Goal: Task Accomplishment & Management: Complete application form

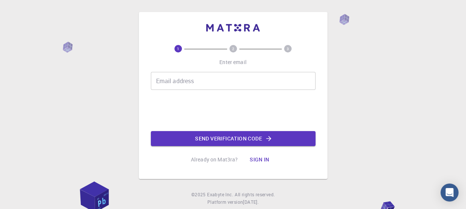
click at [191, 83] on input "Email address" at bounding box center [233, 81] width 165 height 18
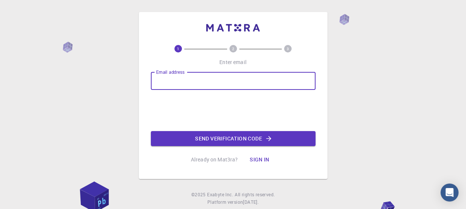
type input "[EMAIL_ADDRESS][DOMAIN_NAME]"
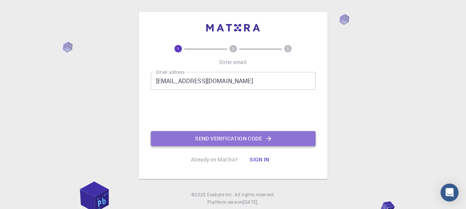
click at [190, 136] on button "Send verification code" at bounding box center [233, 138] width 165 height 15
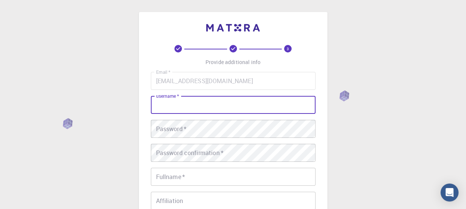
drag, startPoint x: 180, startPoint y: 117, endPoint x: 176, endPoint y: 109, distance: 8.9
click at [176, 109] on input "username   *" at bounding box center [233, 105] width 165 height 18
click at [172, 106] on input "[PERSON_NAME]" at bounding box center [233, 105] width 165 height 18
click at [165, 106] on input "brugita mikulevic" at bounding box center [233, 105] width 165 height 18
type input "[PERSON_NAME]"
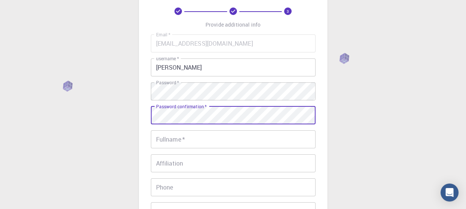
scroll to position [75, 0]
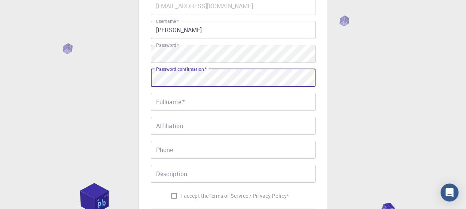
click at [200, 101] on input "Fullname   *" at bounding box center [233, 102] width 165 height 18
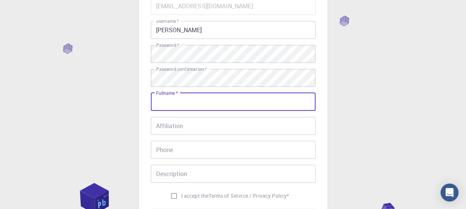
type input "B"
type input "[PERSON_NAME]"
click at [173, 194] on input "I accept the Terms of Service / Privacy Policy *" at bounding box center [174, 196] width 14 height 14
checkbox input "true"
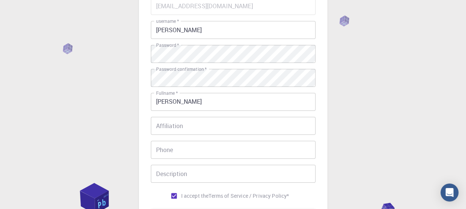
scroll to position [112, 0]
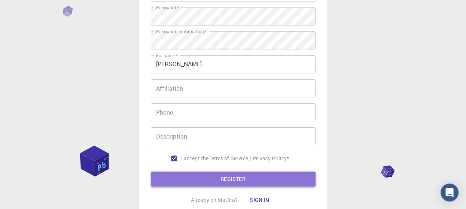
click at [263, 176] on button "REGISTER" at bounding box center [233, 179] width 165 height 15
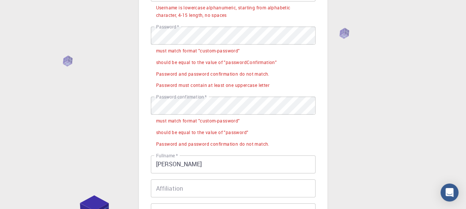
scroll to position [37, 0]
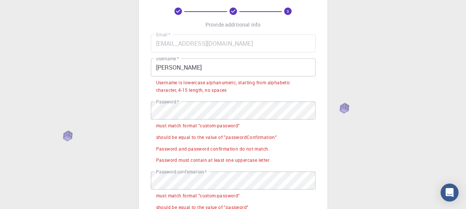
click at [232, 68] on input "[PERSON_NAME]" at bounding box center [233, 67] width 165 height 18
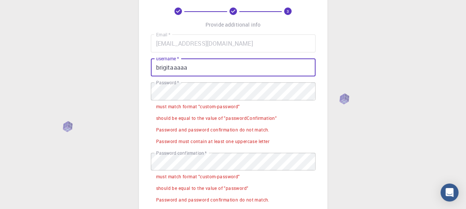
scroll to position [75, 0]
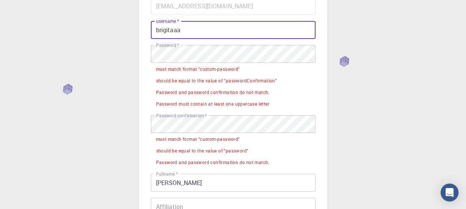
type input "brigitaaa"
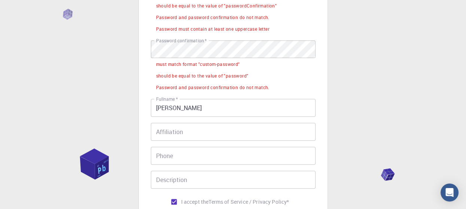
scroll to position [187, 0]
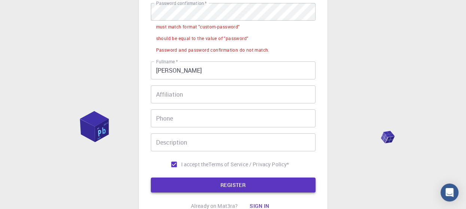
click at [228, 190] on button "REGISTER" at bounding box center [233, 185] width 165 height 15
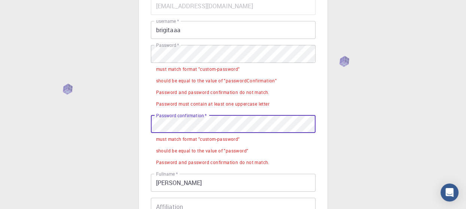
click at [136, 119] on div "3 Provide additional info Email   * [EMAIL_ADDRESS][DOMAIN_NAME] Email   * user…" at bounding box center [233, 156] width 466 height 462
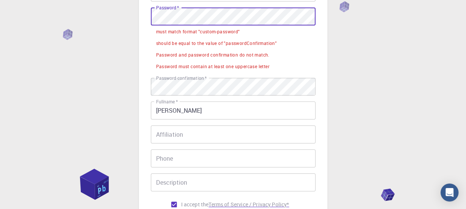
scroll to position [187, 0]
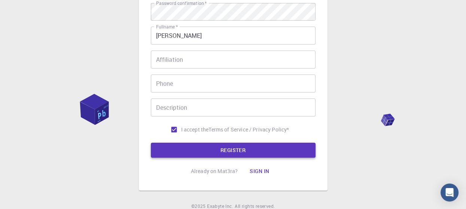
click at [234, 145] on button "REGISTER" at bounding box center [233, 150] width 165 height 15
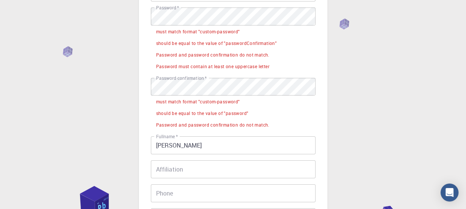
scroll to position [75, 0]
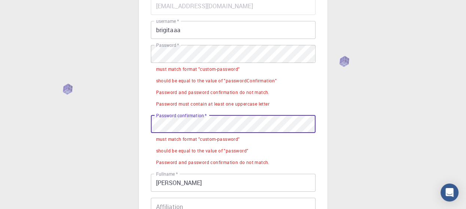
click at [134, 123] on div "3 Provide additional info Email   * [EMAIL_ADDRESS][DOMAIN_NAME] Email   * user…" at bounding box center [233, 156] width 466 height 462
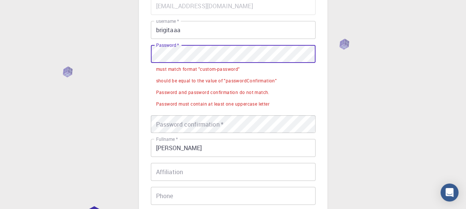
click at [146, 56] on div "3 Provide additional info Email   * [EMAIL_ADDRESS][DOMAIN_NAME] Email   * user…" at bounding box center [233, 120] width 189 height 366
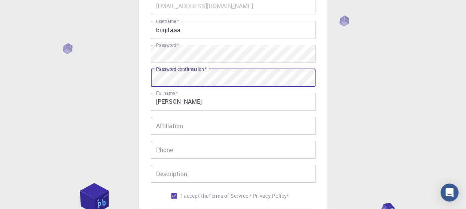
scroll to position [112, 0]
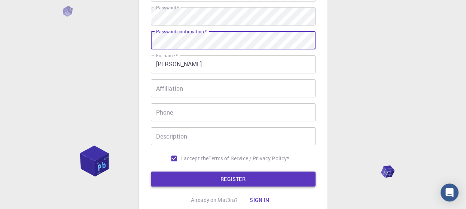
click at [238, 177] on button "REGISTER" at bounding box center [233, 179] width 165 height 15
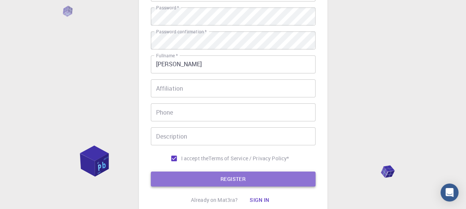
click at [279, 176] on button "REGISTER" at bounding box center [233, 179] width 165 height 15
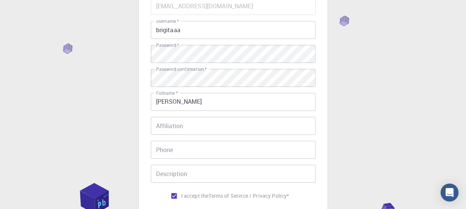
scroll to position [37, 0]
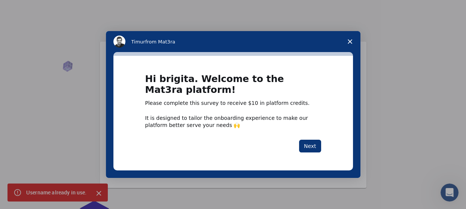
click at [348, 43] on icon "Close survey" at bounding box center [350, 41] width 4 height 4
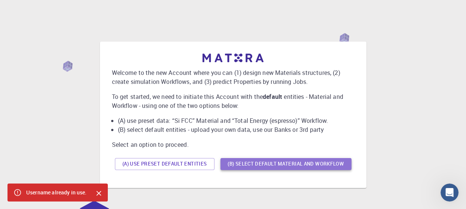
click at [291, 164] on button "(B) Select default material and workflow" at bounding box center [286, 164] width 131 height 12
